Goal: Transaction & Acquisition: Purchase product/service

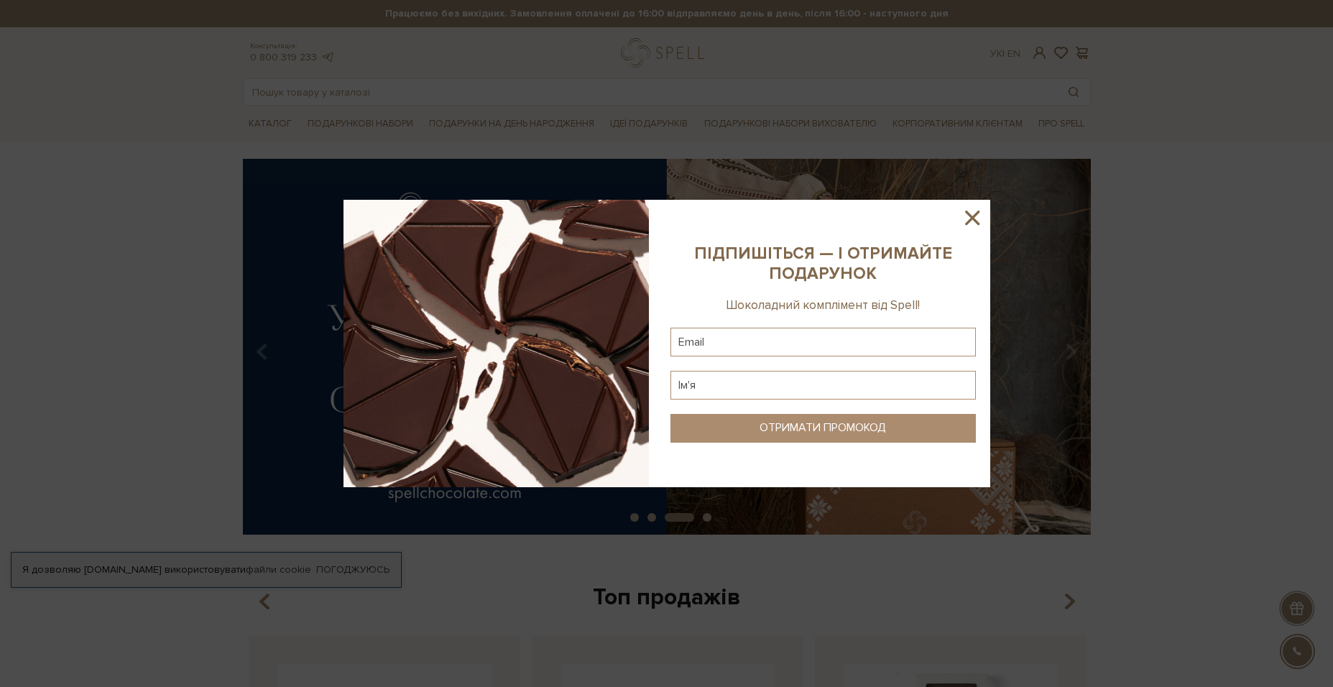
click at [964, 218] on icon at bounding box center [972, 218] width 24 height 24
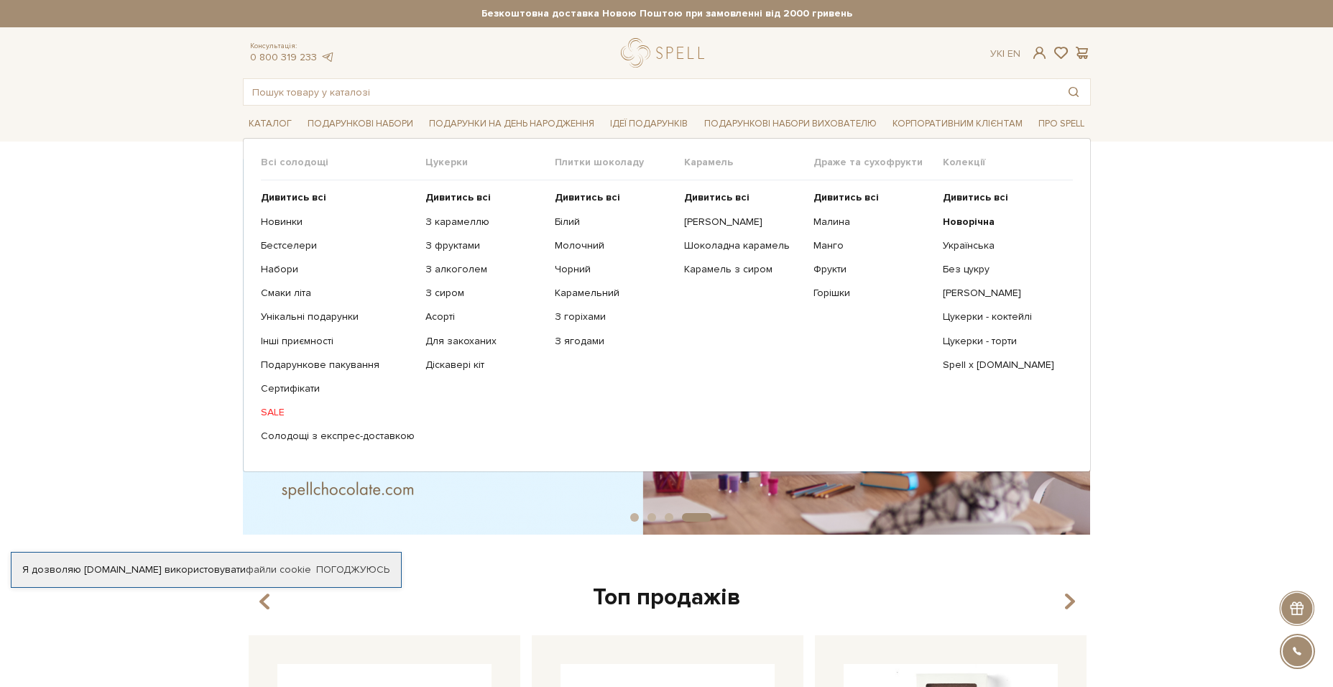
click at [270, 412] on link "SALE" at bounding box center [338, 412] width 154 height 13
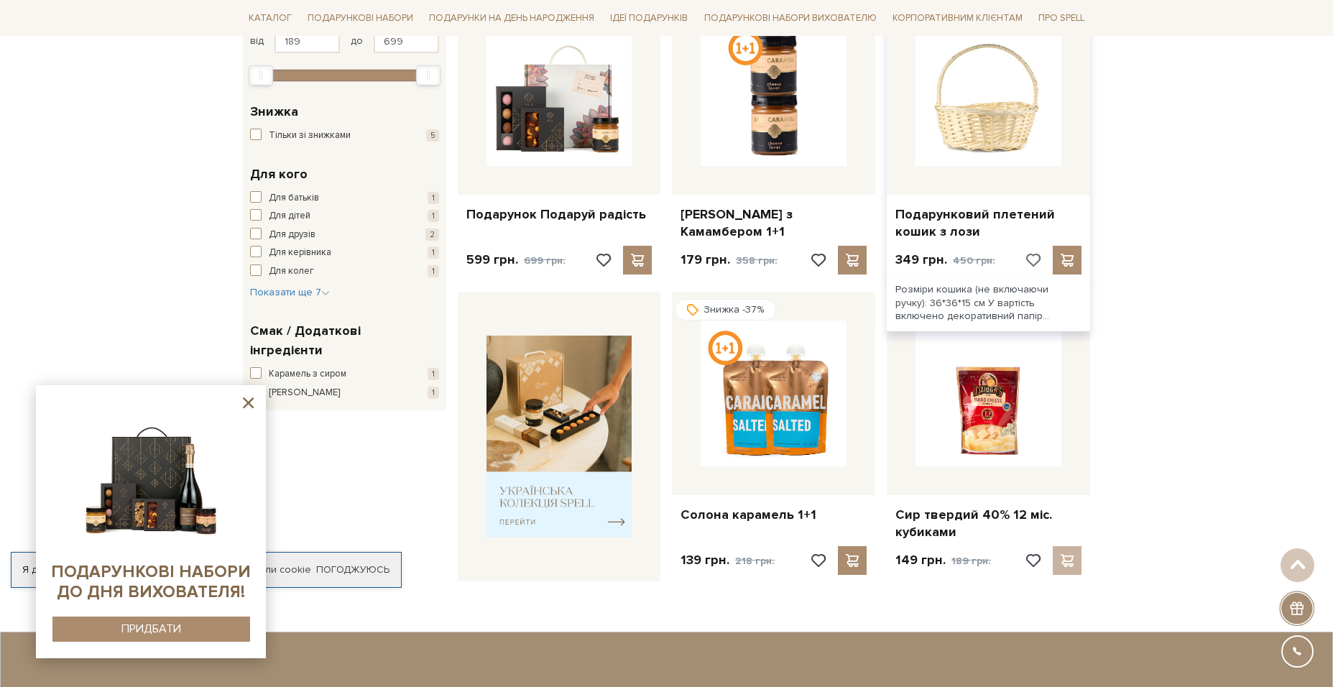
scroll to position [287, 0]
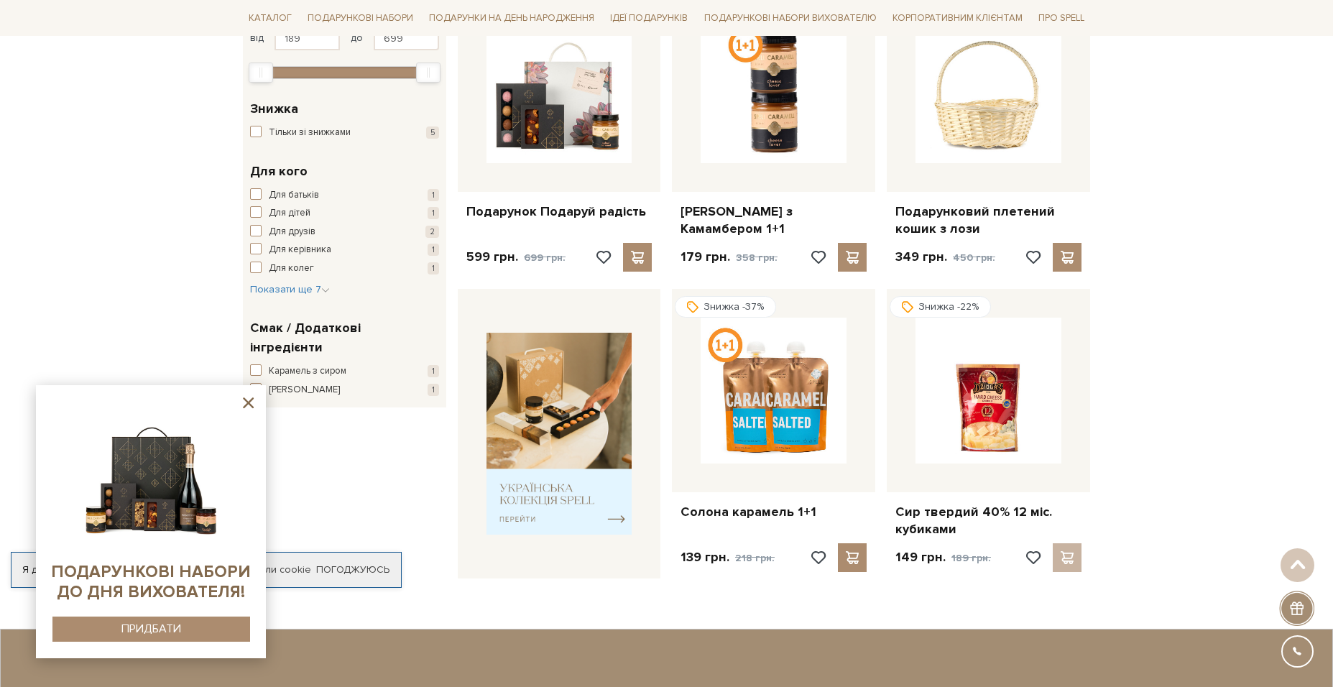
click at [249, 402] on icon at bounding box center [248, 402] width 11 height 11
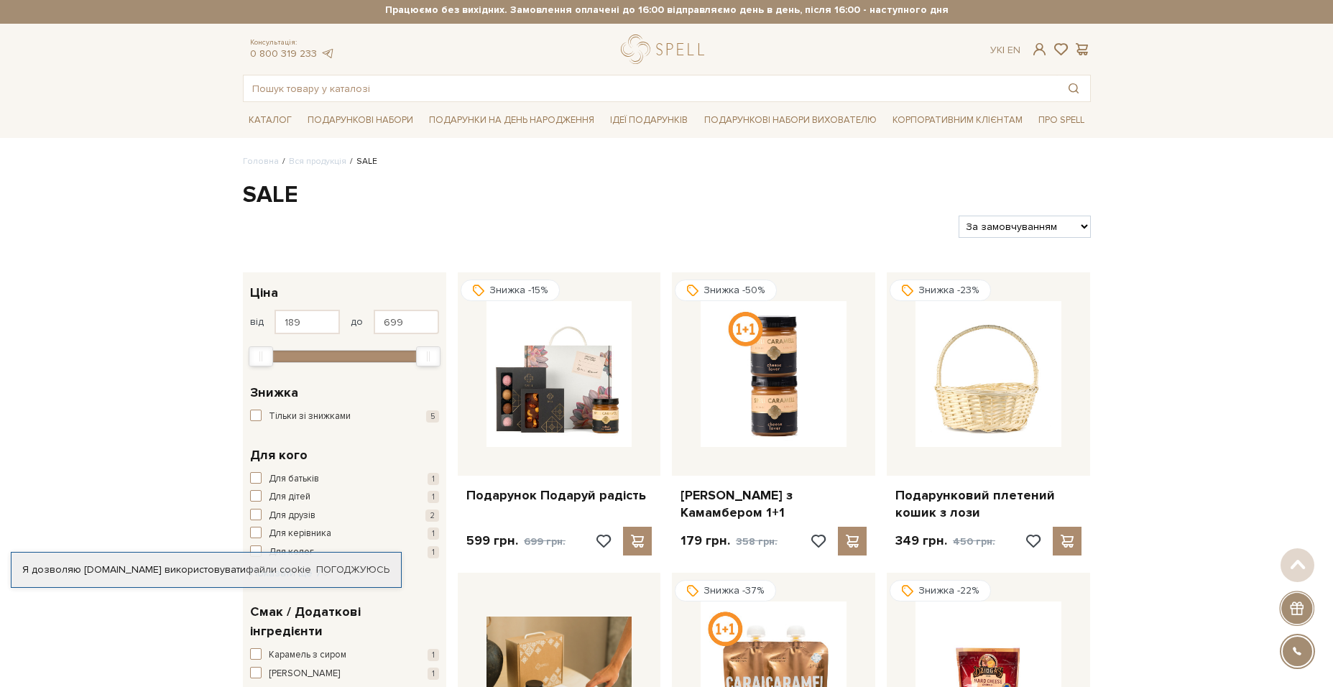
scroll to position [0, 0]
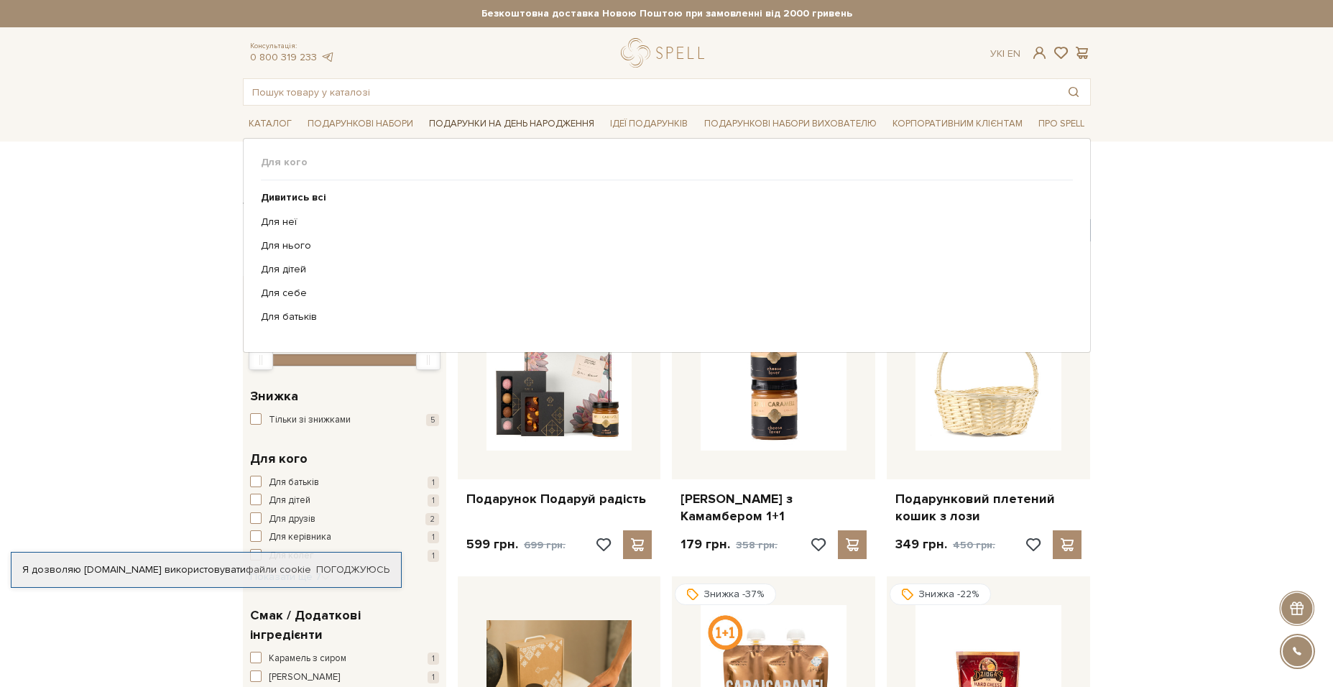
click at [555, 121] on link "Подарунки на День народження" at bounding box center [511, 124] width 177 height 22
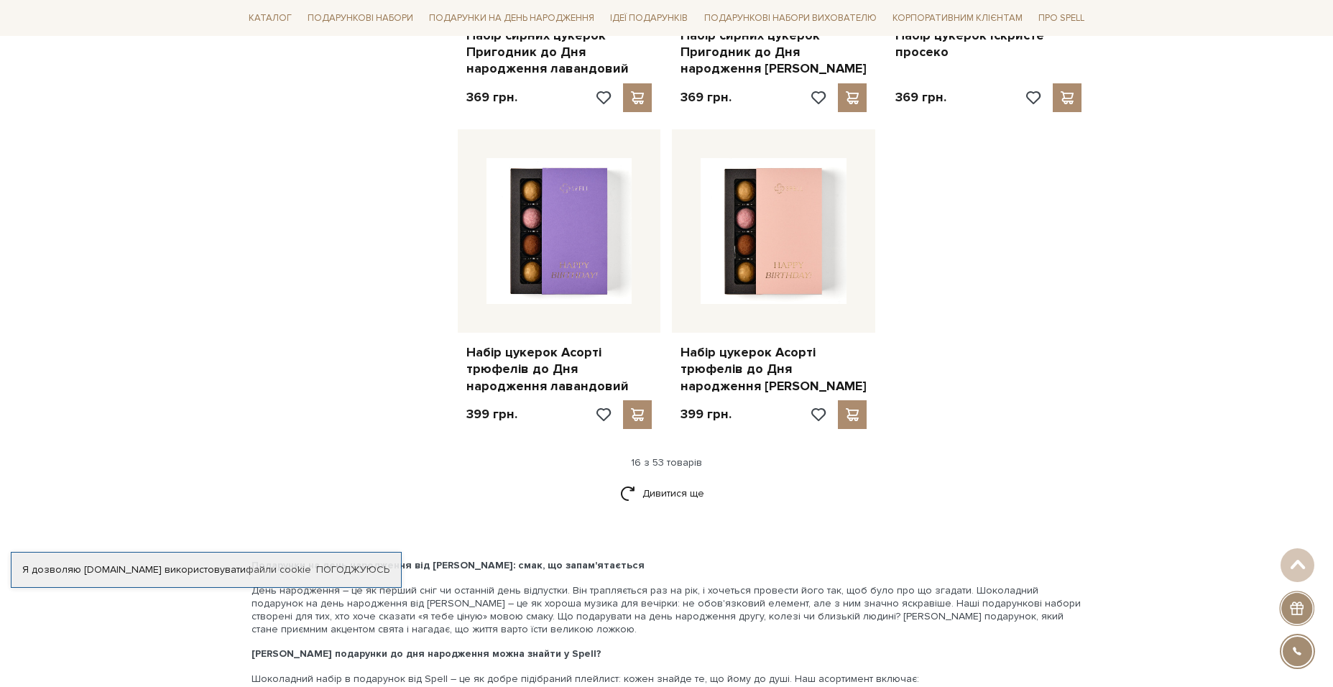
scroll to position [1868, 0]
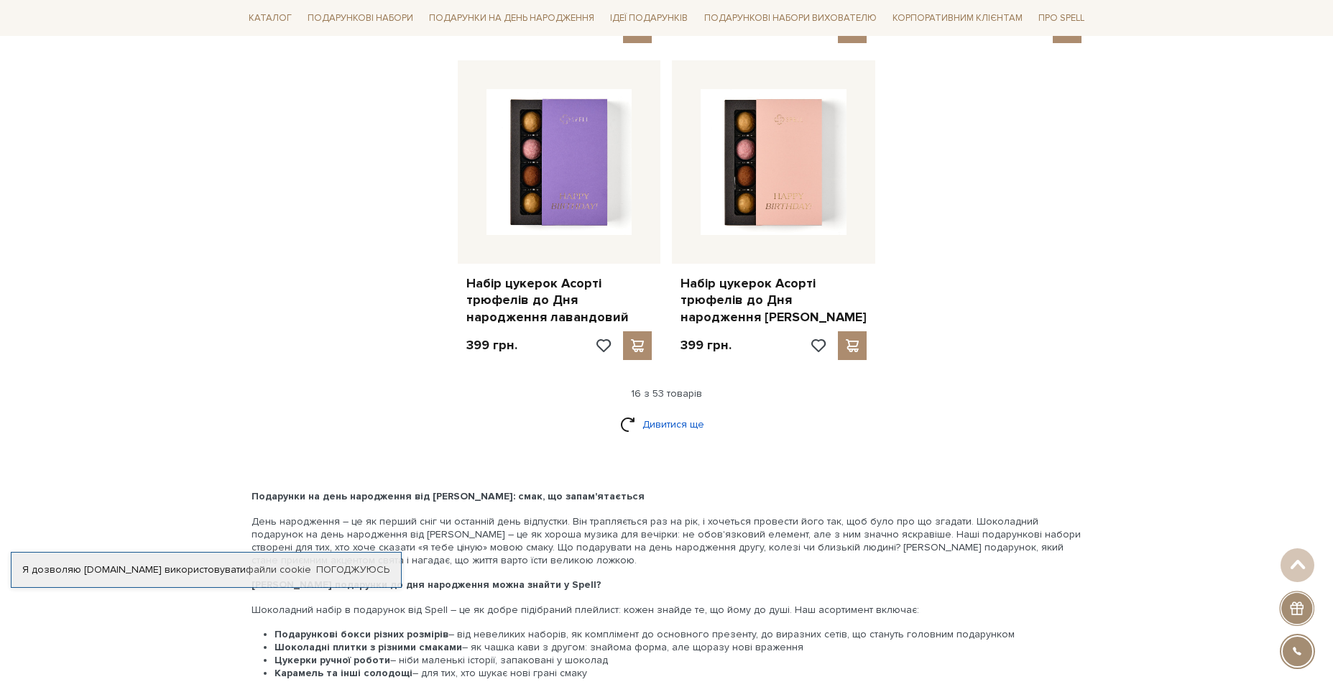
click at [676, 412] on link "Дивитися ще" at bounding box center [666, 424] width 93 height 25
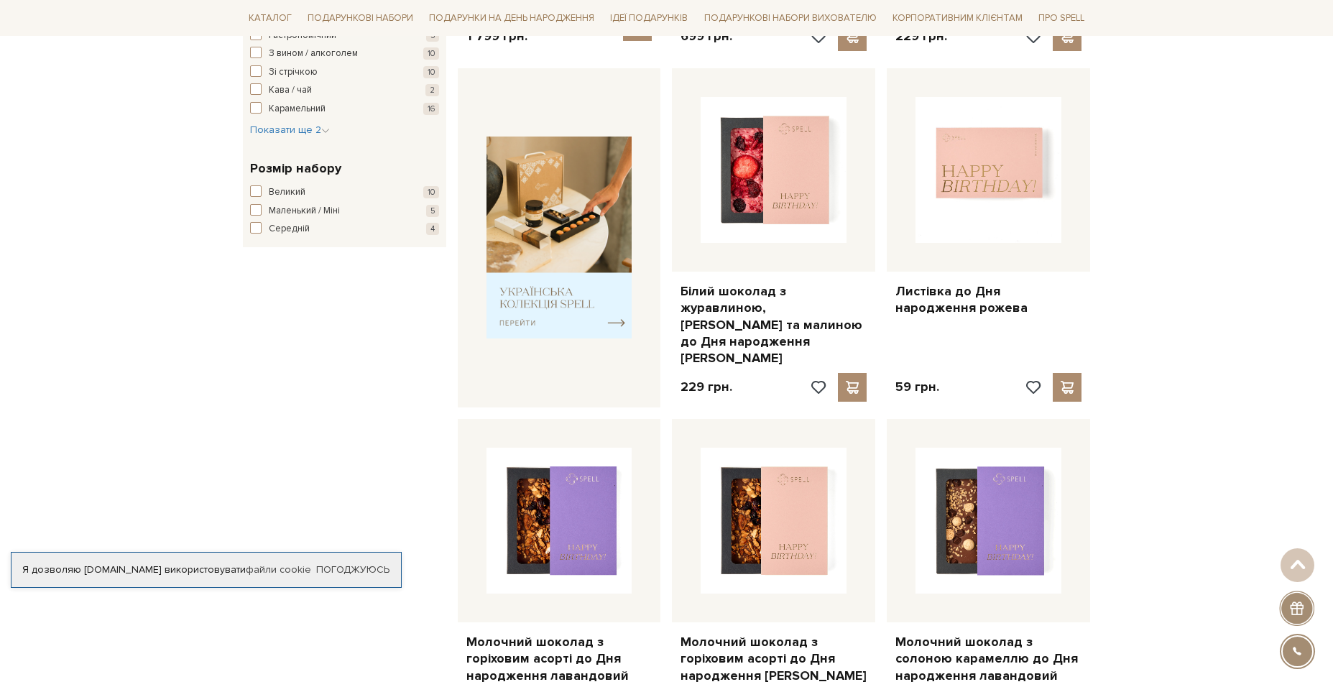
scroll to position [359, 0]
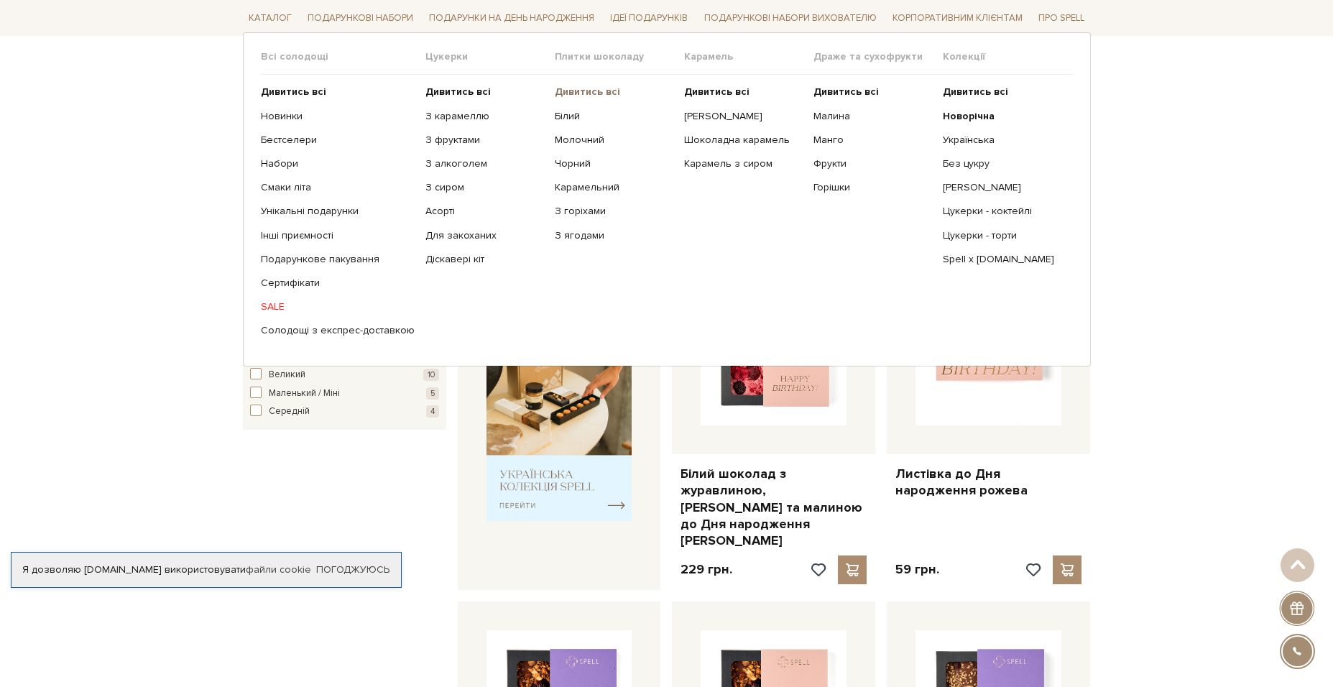
click at [566, 91] on b "Дивитись всі" at bounding box center [587, 92] width 65 height 12
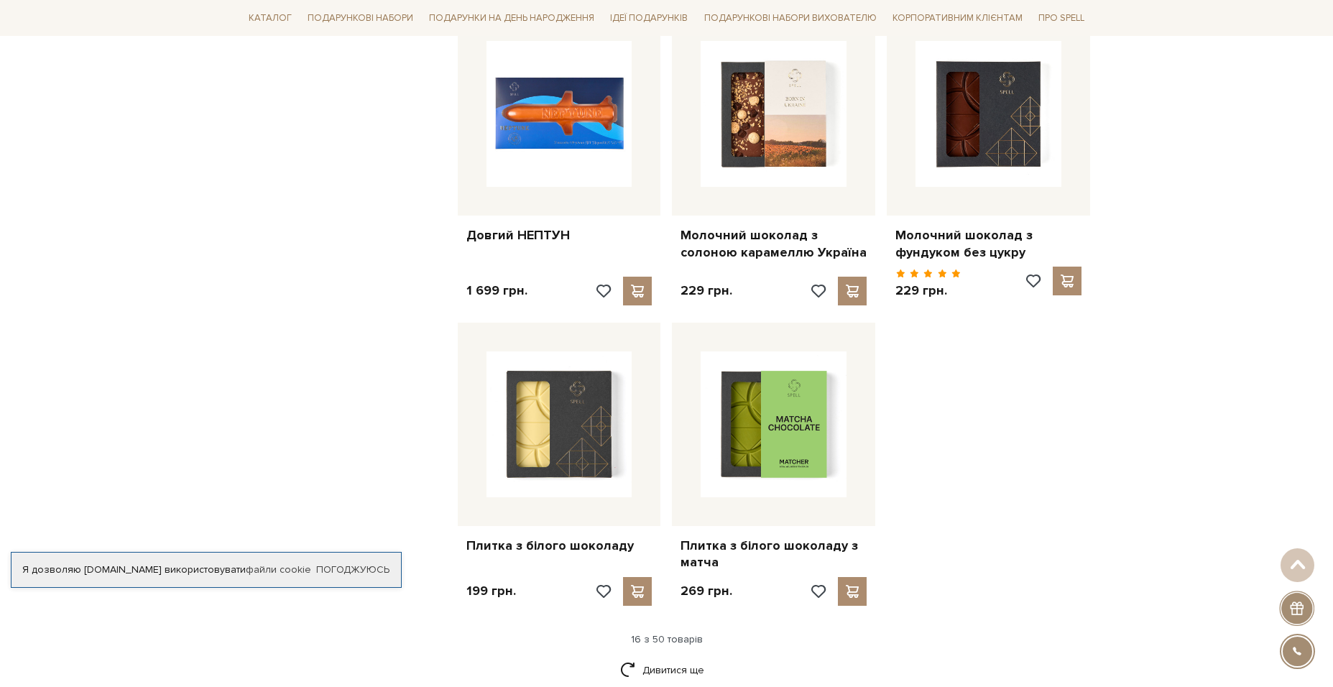
scroll to position [1581, 0]
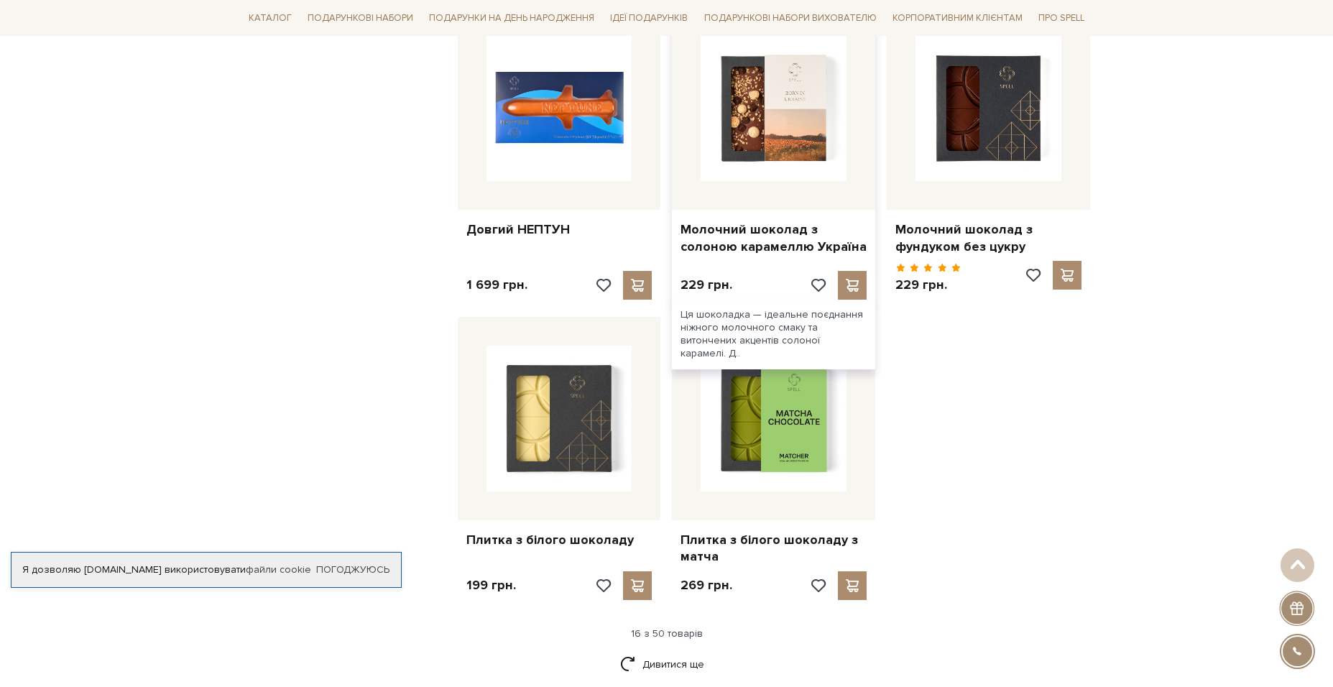
click at [781, 113] on img at bounding box center [774, 108] width 146 height 146
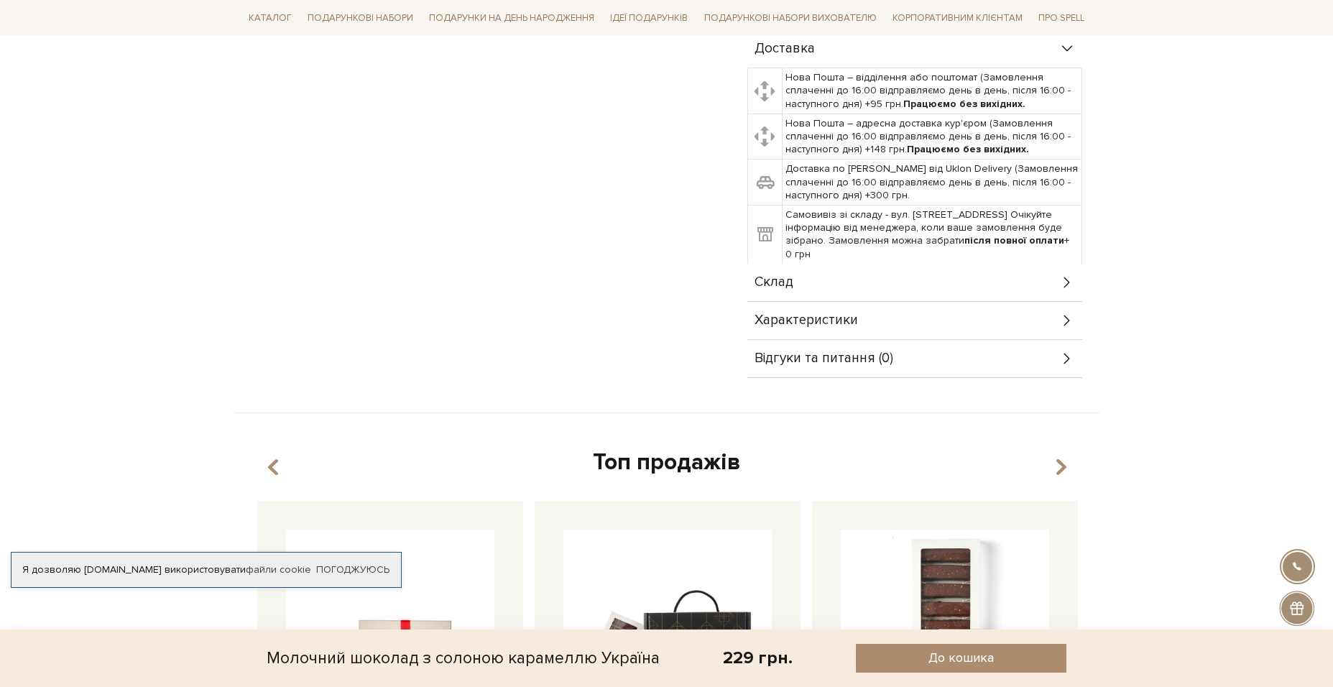
scroll to position [647, 0]
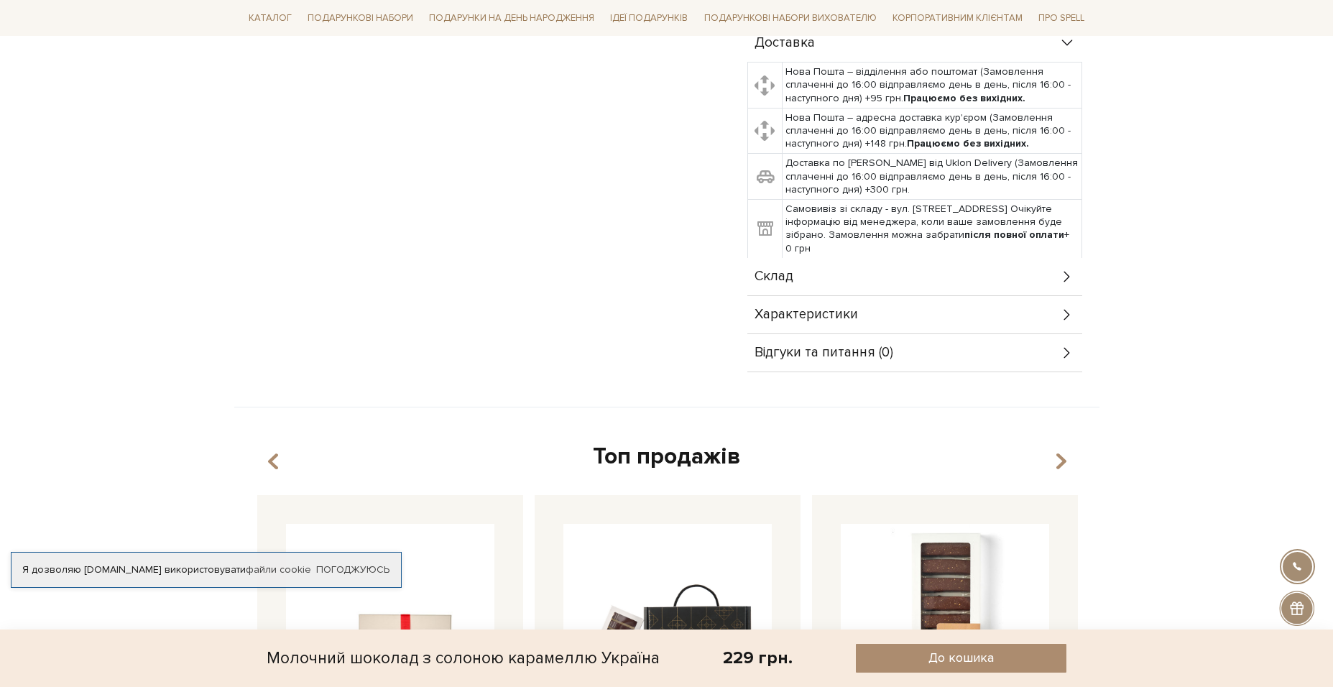
click at [1065, 272] on icon at bounding box center [1066, 277] width 6 height 11
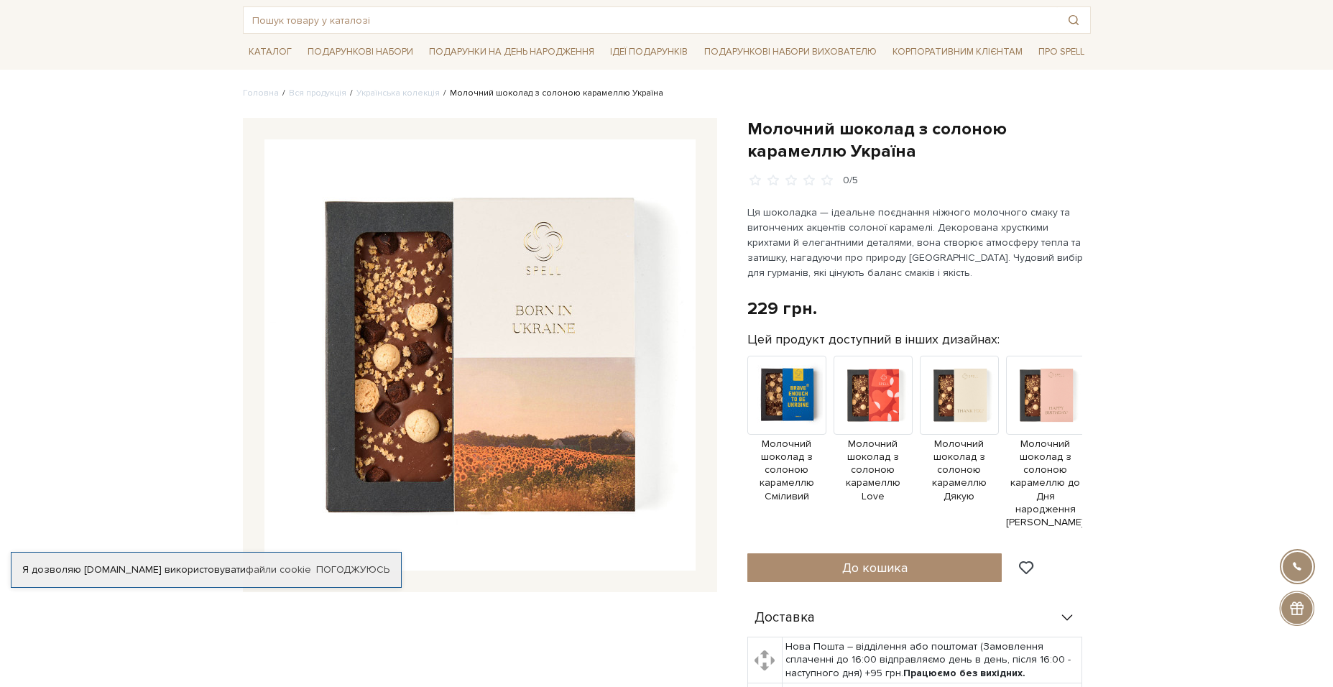
scroll to position [0, 0]
